Goal: Entertainment & Leisure: Browse casually

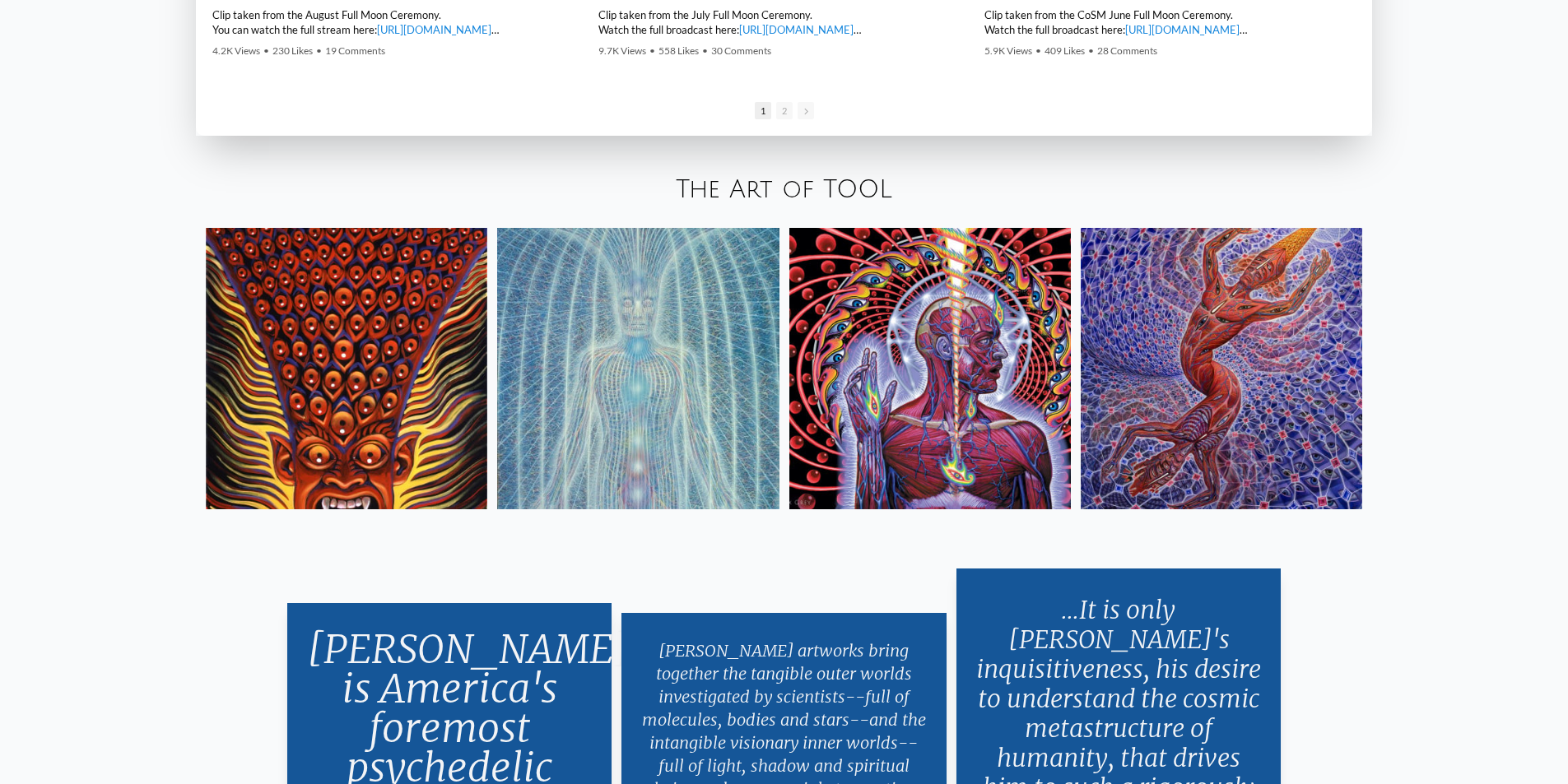
scroll to position [3292, 0]
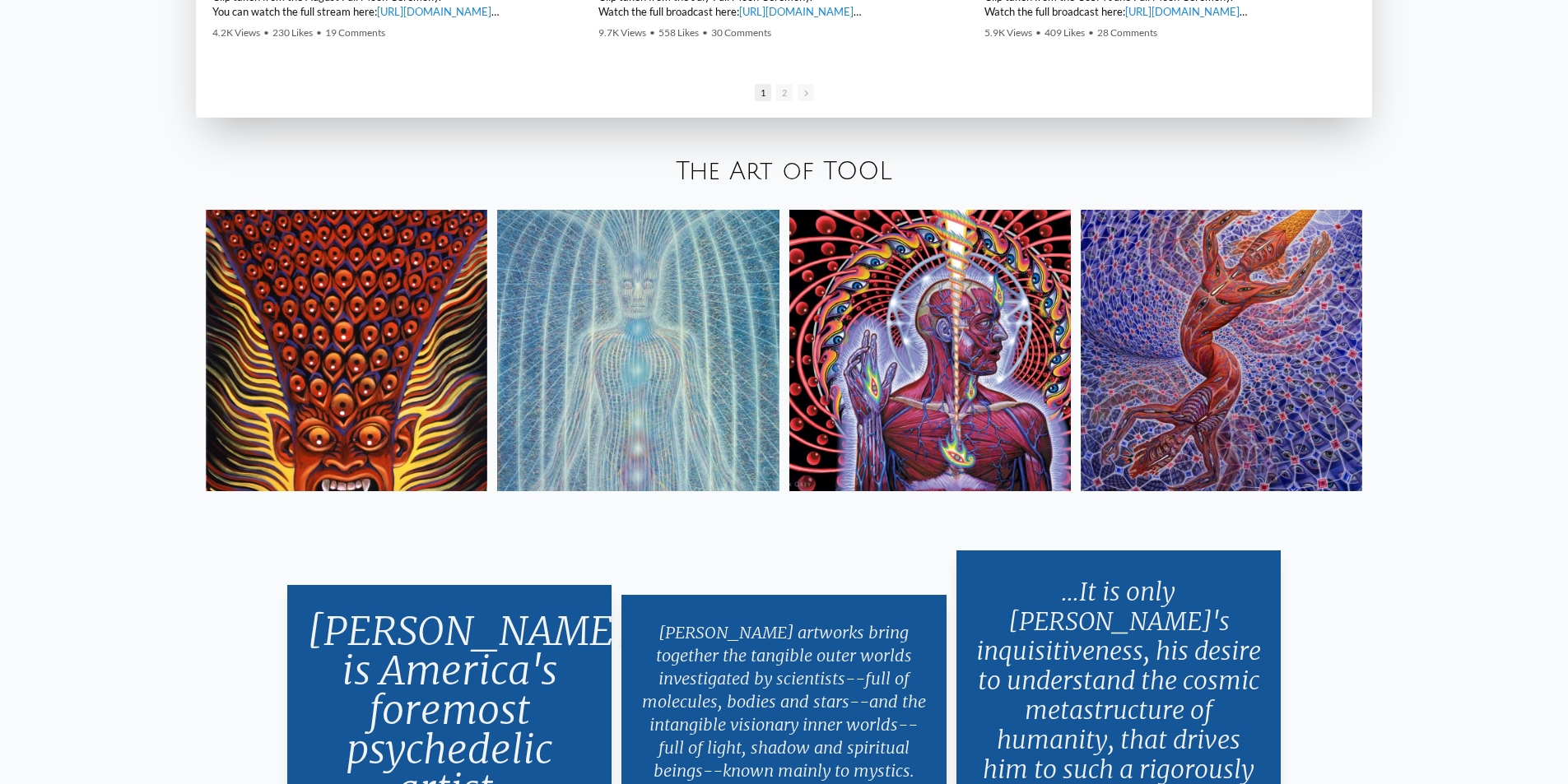
click at [993, 342] on img at bounding box center [930, 350] width 281 height 281
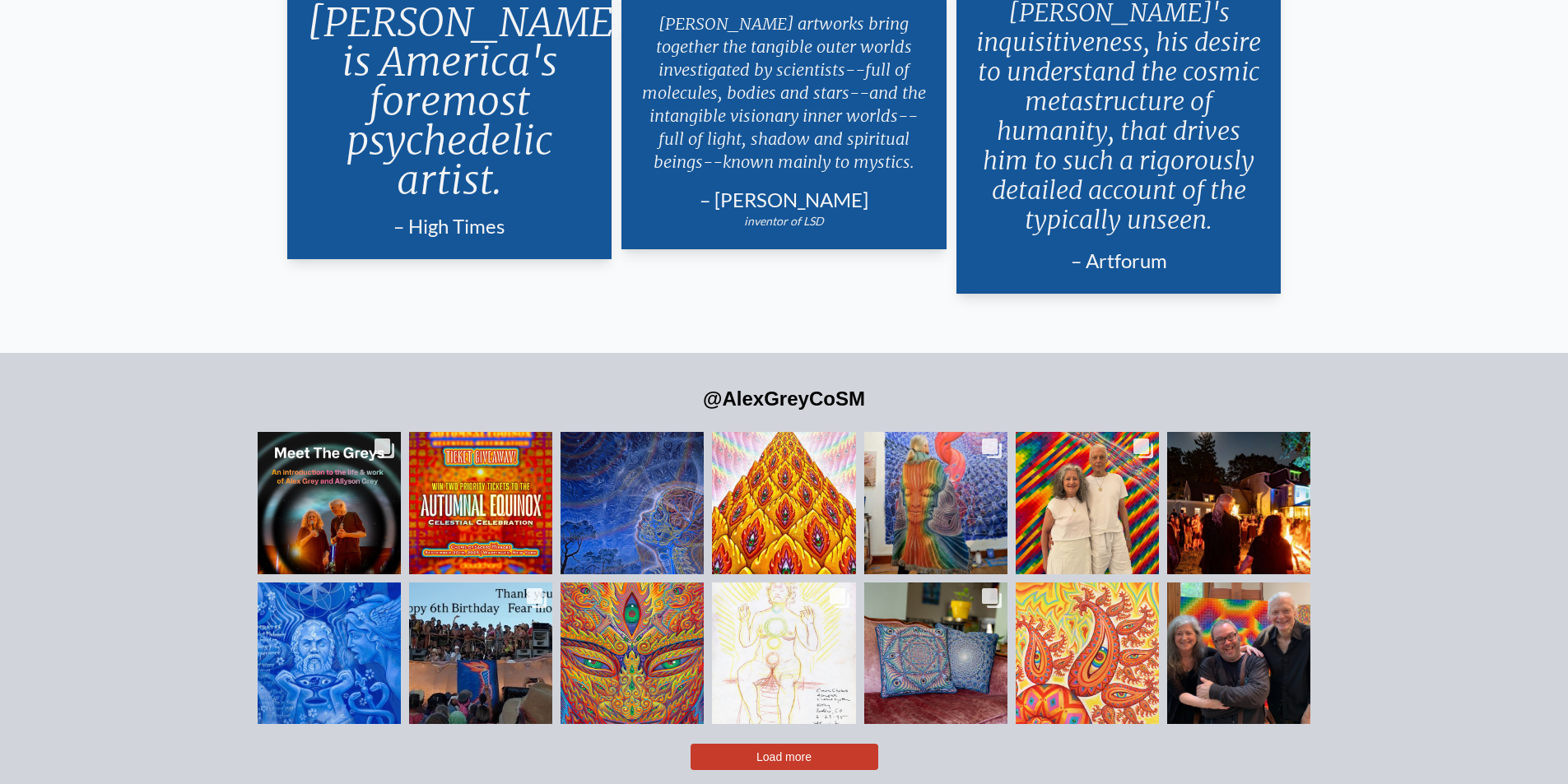
scroll to position [3947, 0]
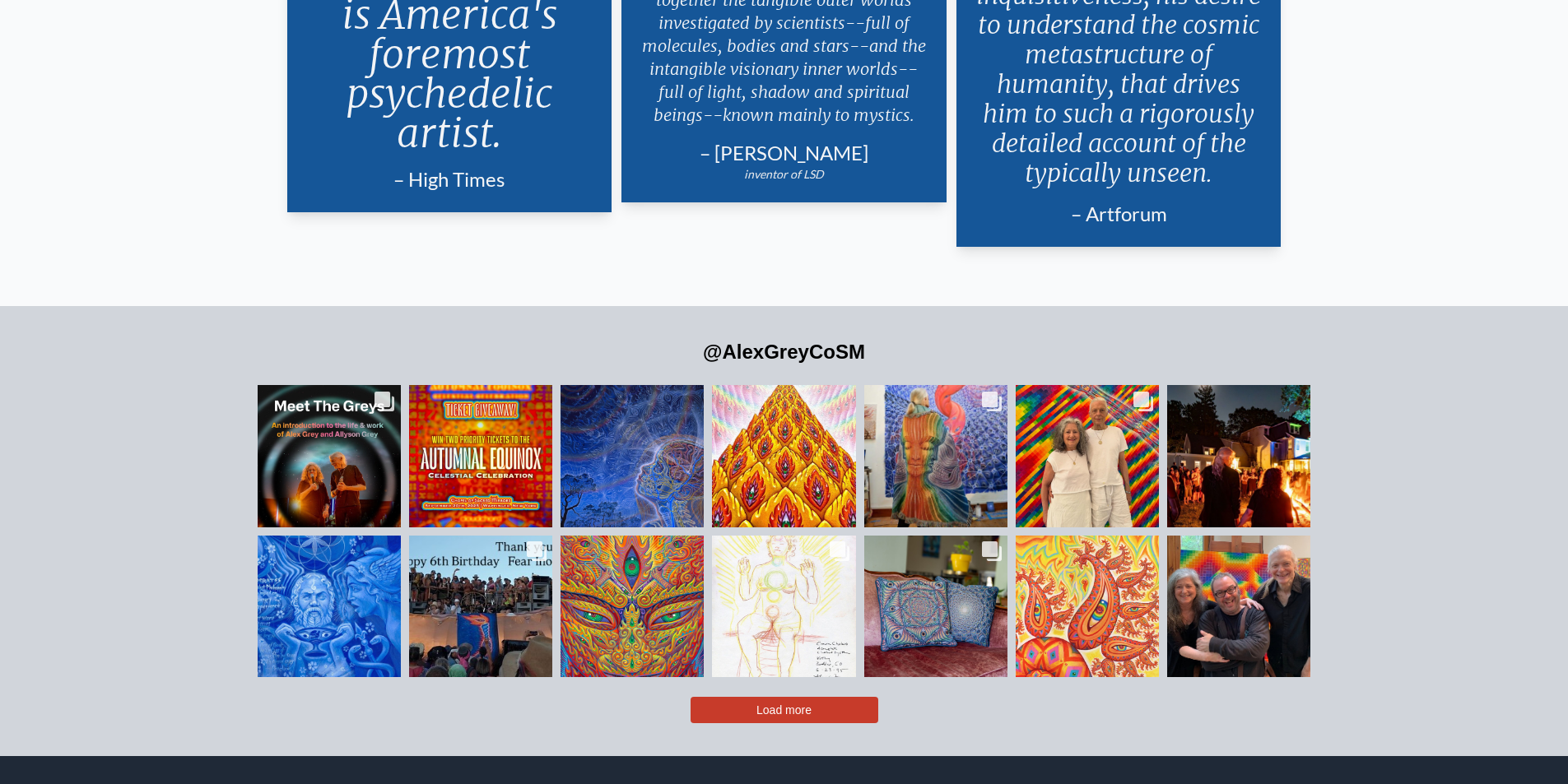
click at [751, 697] on button "Load more" at bounding box center [784, 710] width 187 height 26
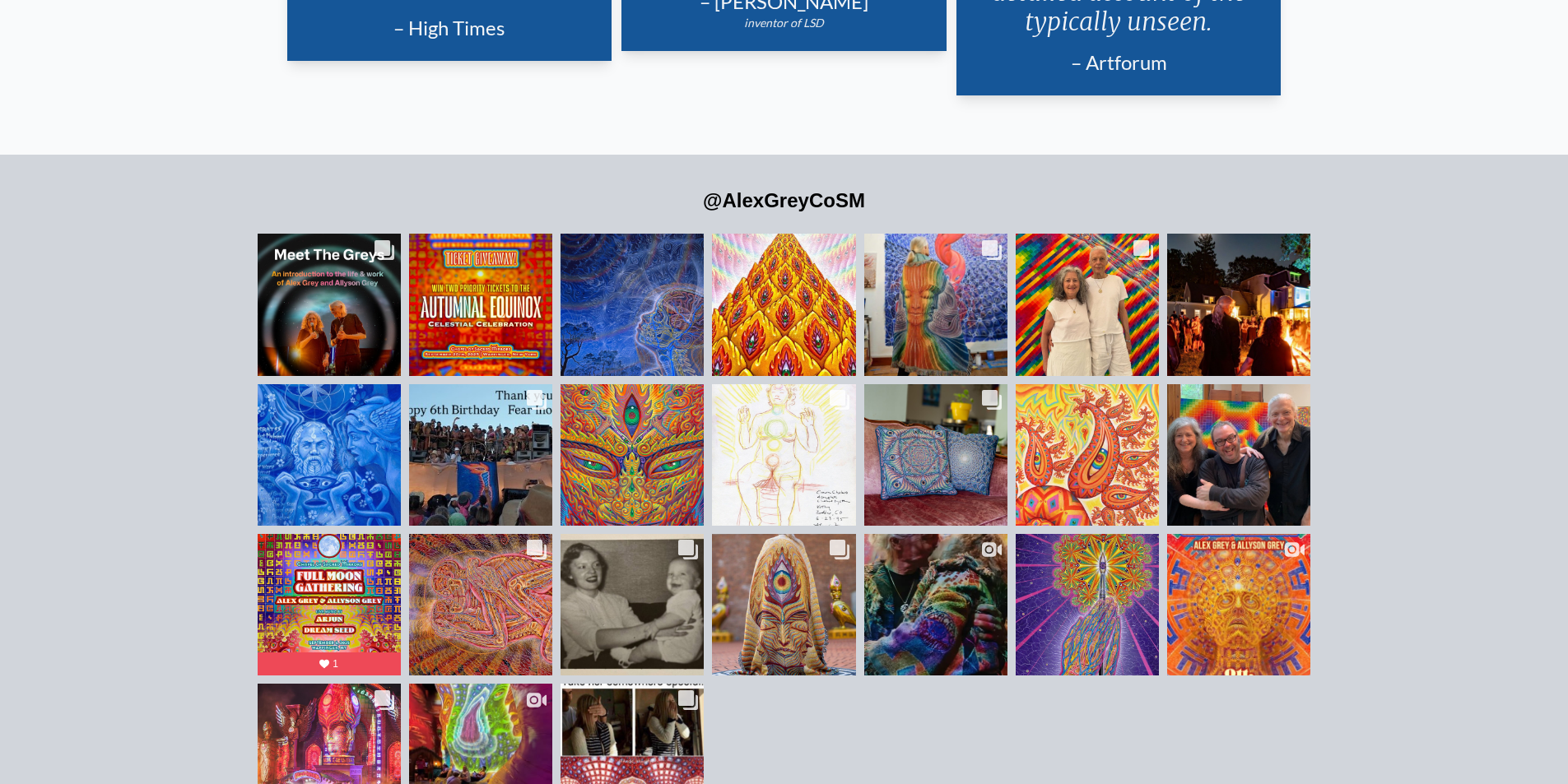
scroll to position [3987, 0]
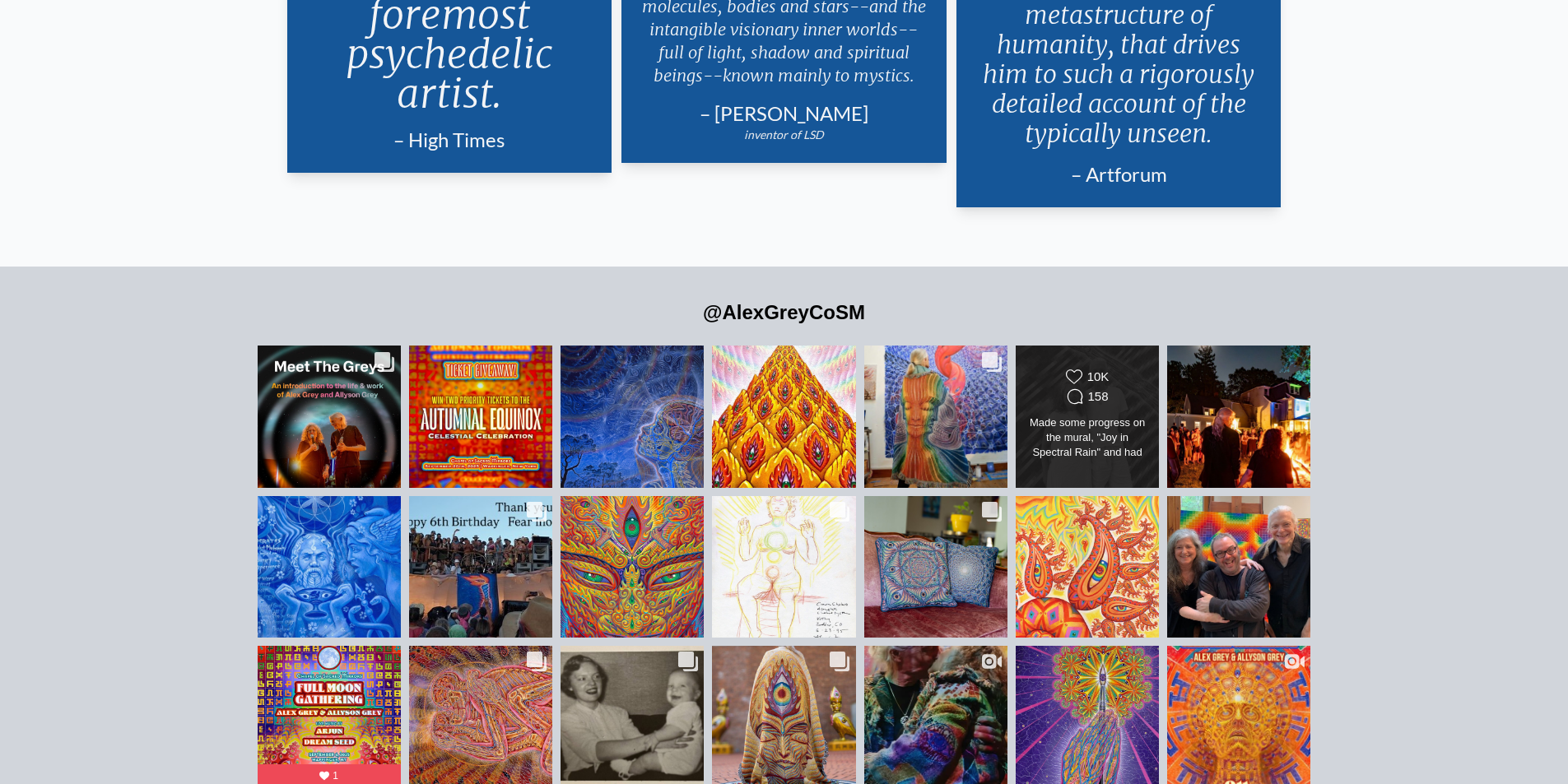
click at [1141, 380] on div "Likes Count 10K Comments Count 158 Made some progress on the mural, "Joy in Spe…" at bounding box center [1087, 417] width 116 height 96
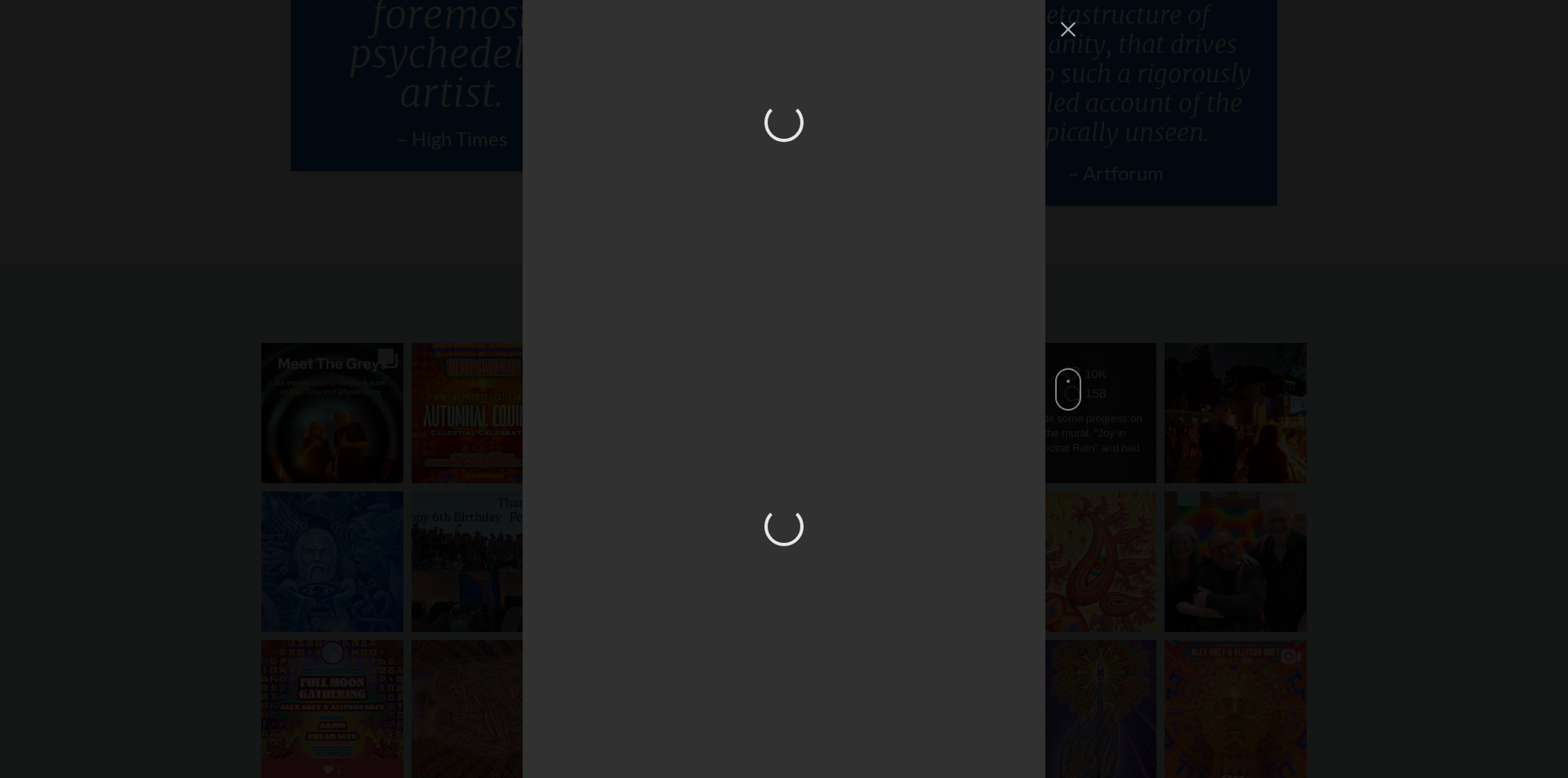
scroll to position [1555, 0]
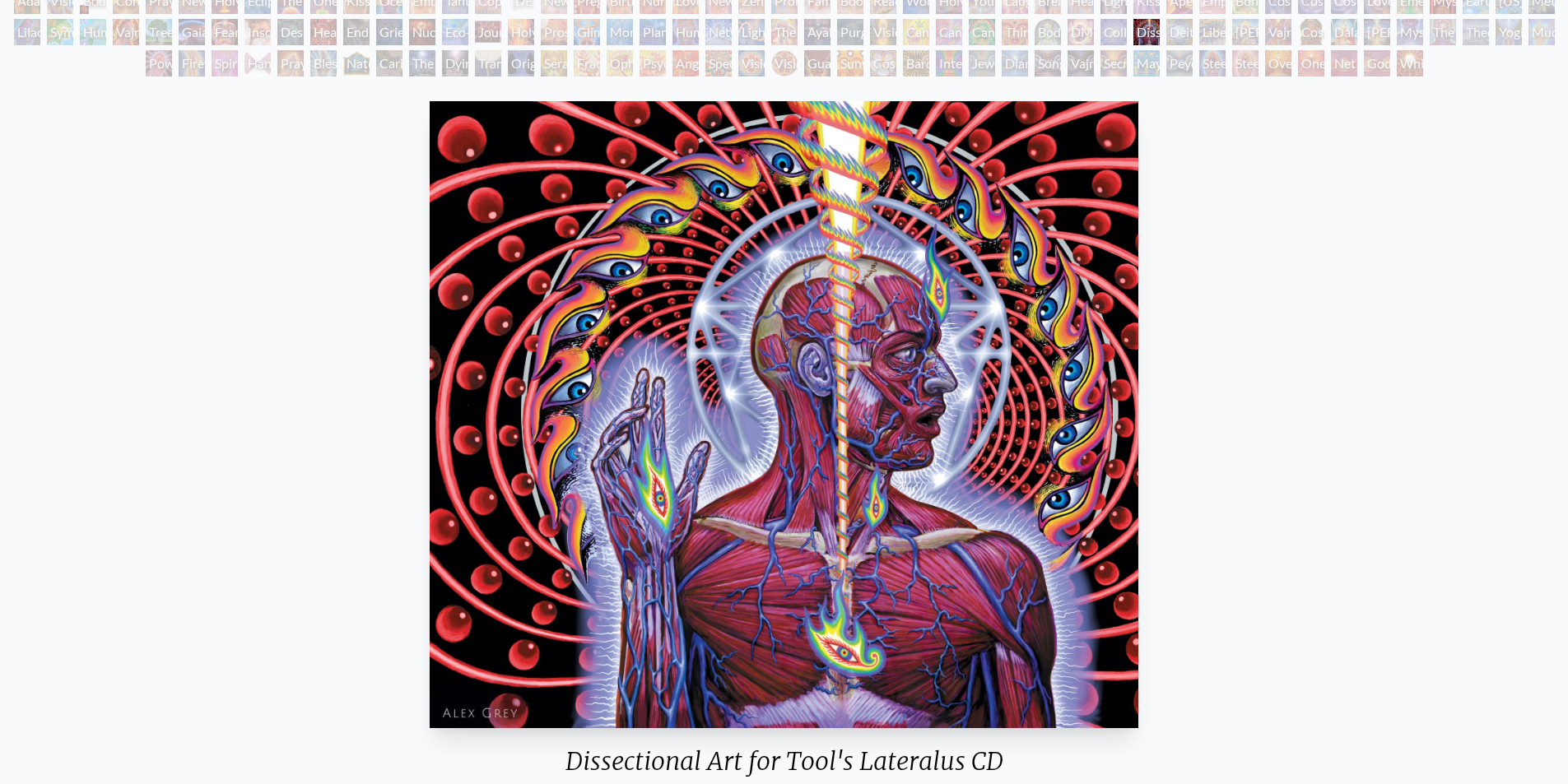
scroll to position [247, 0]
